Goal: Consume media (video, audio)

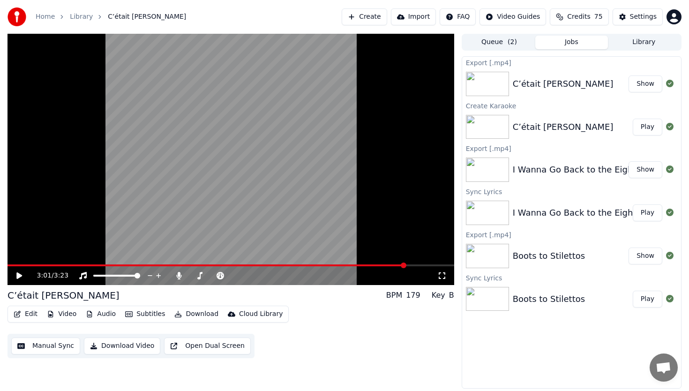
click at [639, 256] on button "Show" at bounding box center [646, 255] width 34 height 17
click at [571, 258] on div "Boots to Stilettos" at bounding box center [549, 255] width 72 height 13
click at [540, 259] on div "Boots to Stilettos" at bounding box center [549, 255] width 72 height 13
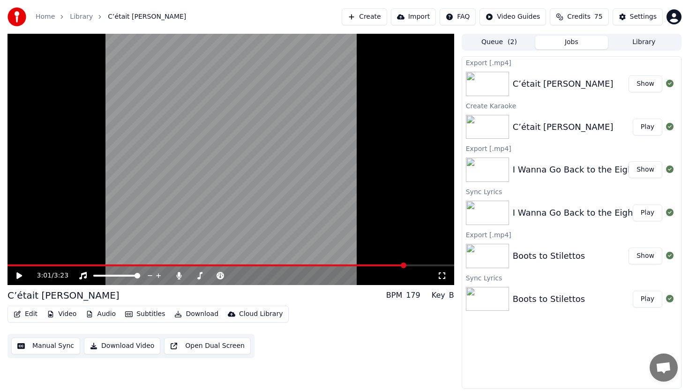
click at [641, 299] on button "Play" at bounding box center [648, 299] width 30 height 17
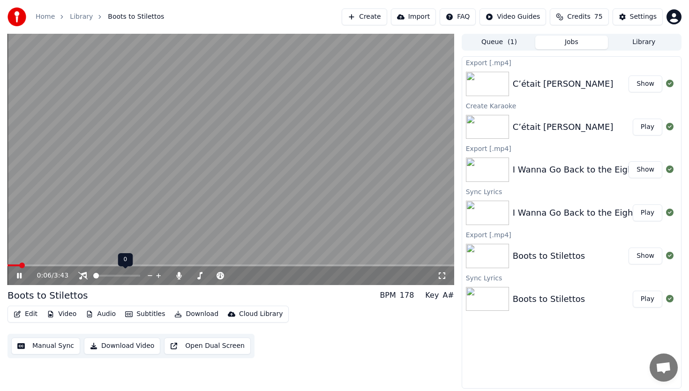
click at [93, 276] on span at bounding box center [96, 276] width 6 height 6
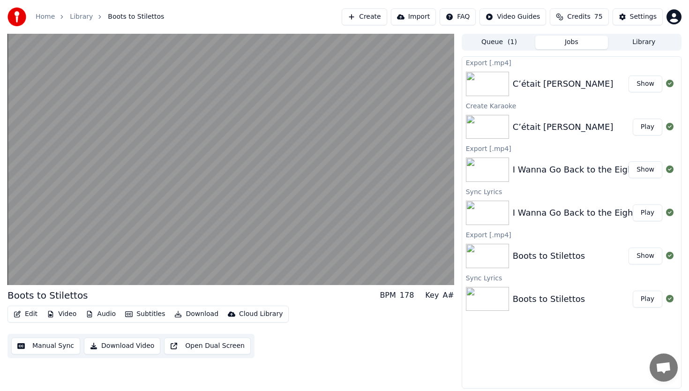
click at [115, 347] on button "Download Video" at bounding box center [122, 345] width 76 height 17
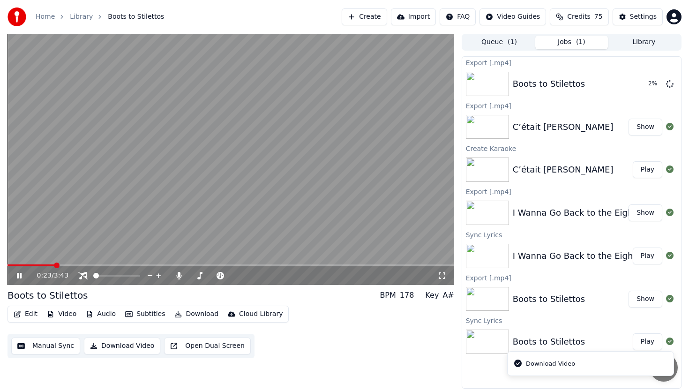
click at [21, 274] on icon at bounding box center [19, 276] width 5 height 6
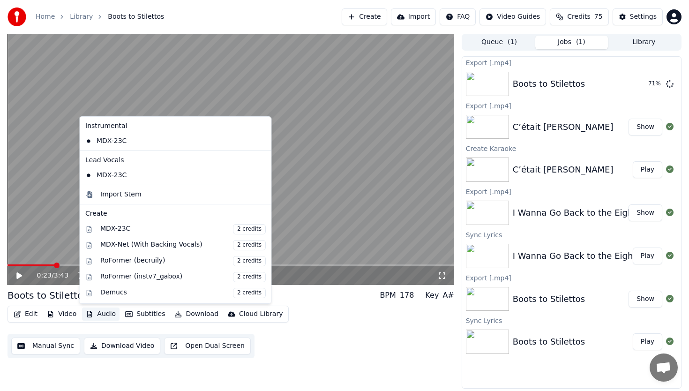
click at [105, 314] on button "Audio" at bounding box center [100, 313] width 37 height 13
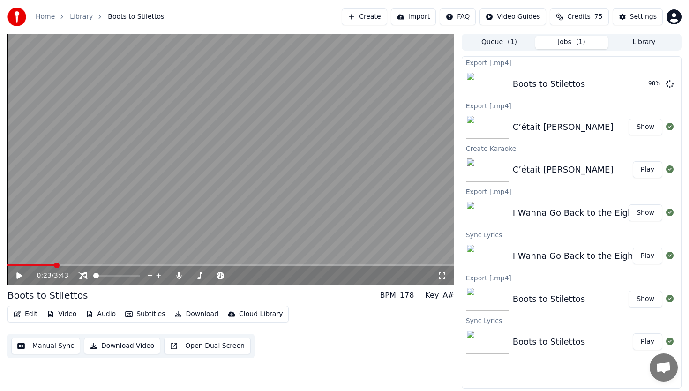
click at [291, 331] on div "Edit Video Audio Subtitles Download Cloud Library Manual Sync Download Video Op…" at bounding box center [230, 332] width 447 height 52
click at [645, 83] on button "Show" at bounding box center [646, 83] width 34 height 17
